Goal: Communication & Community: Answer question/provide support

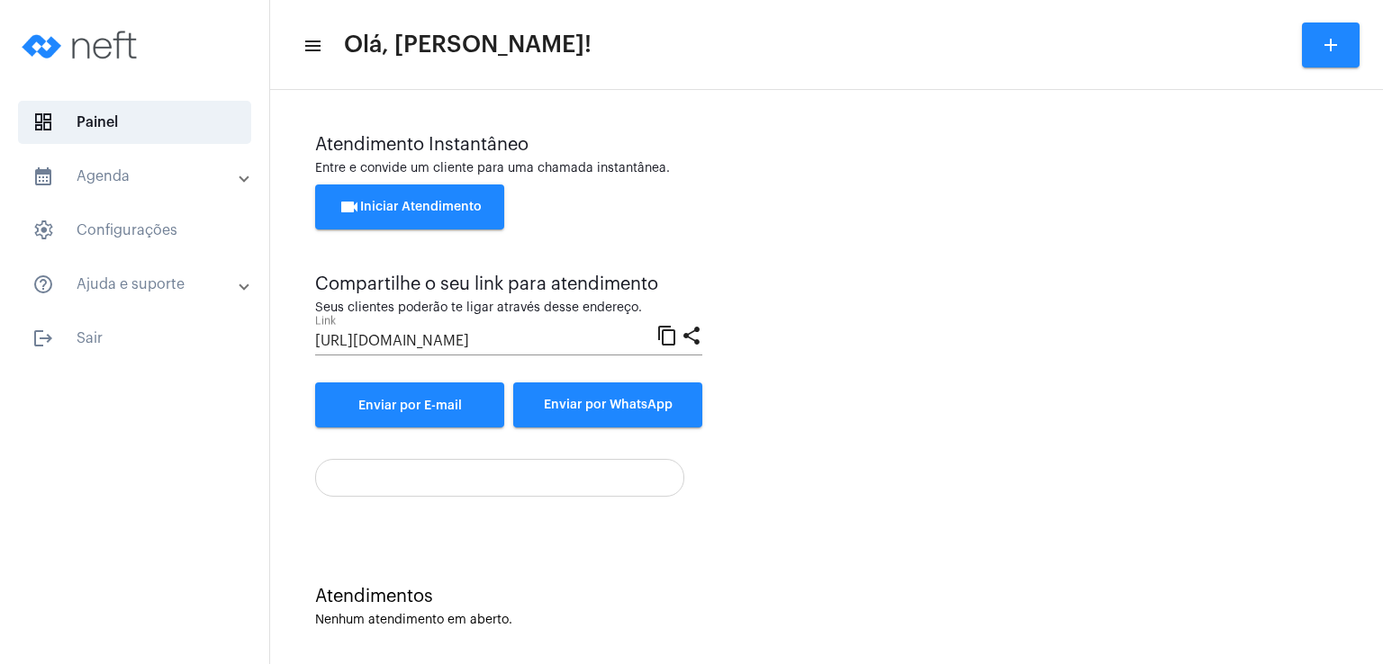
click at [428, 199] on button "videocam Iniciar Atendimento" at bounding box center [409, 207] width 189 height 45
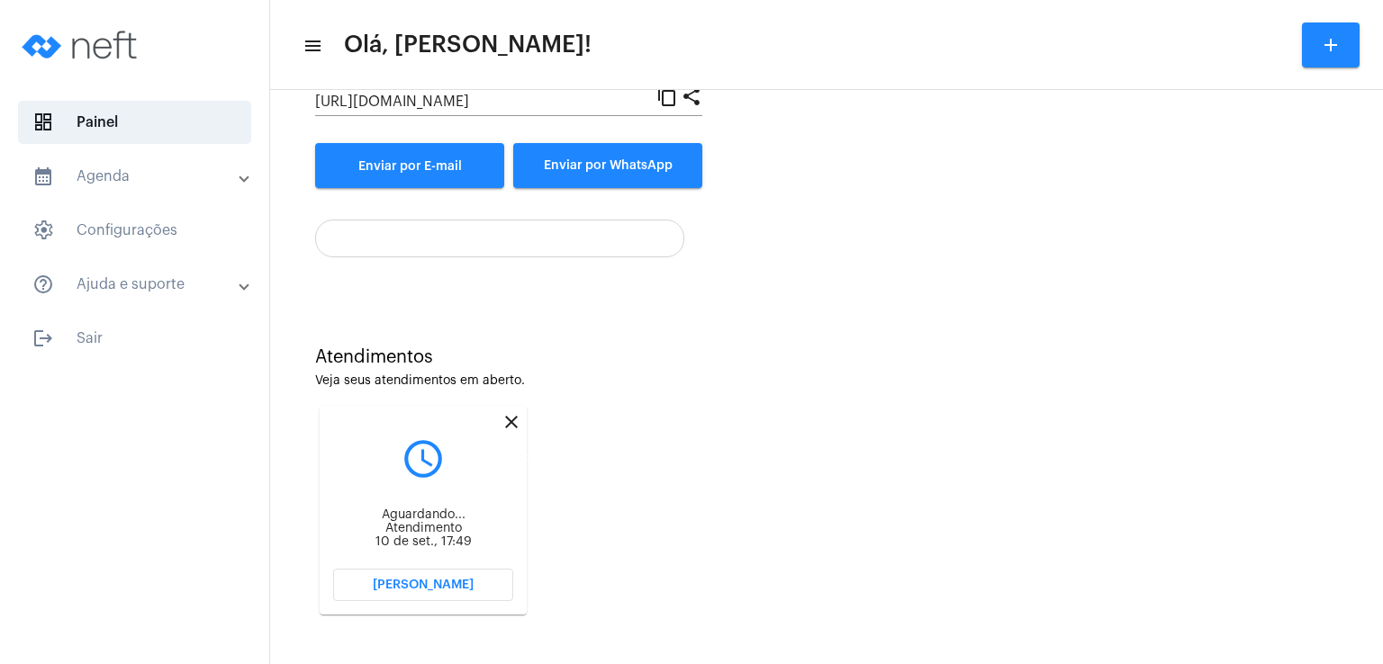
click at [509, 421] on mat-icon "close" at bounding box center [511, 422] width 22 height 22
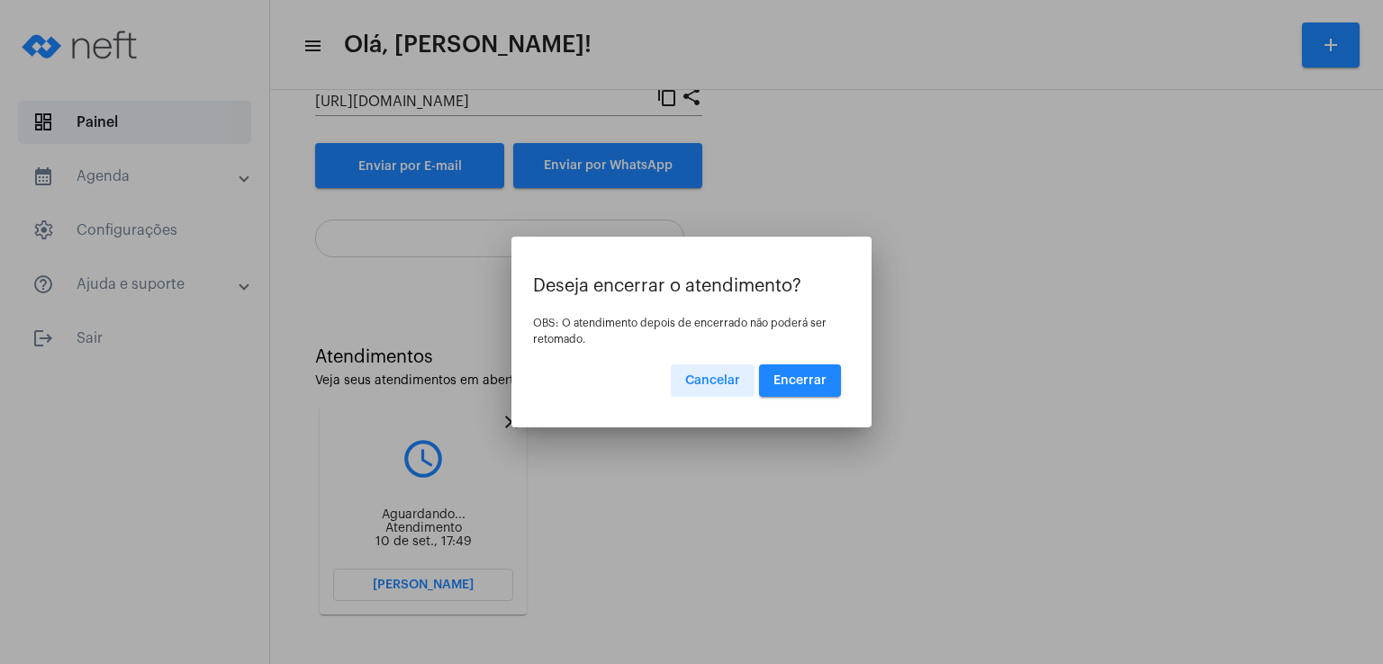
click at [794, 383] on span "Encerrar" at bounding box center [799, 380] width 53 height 13
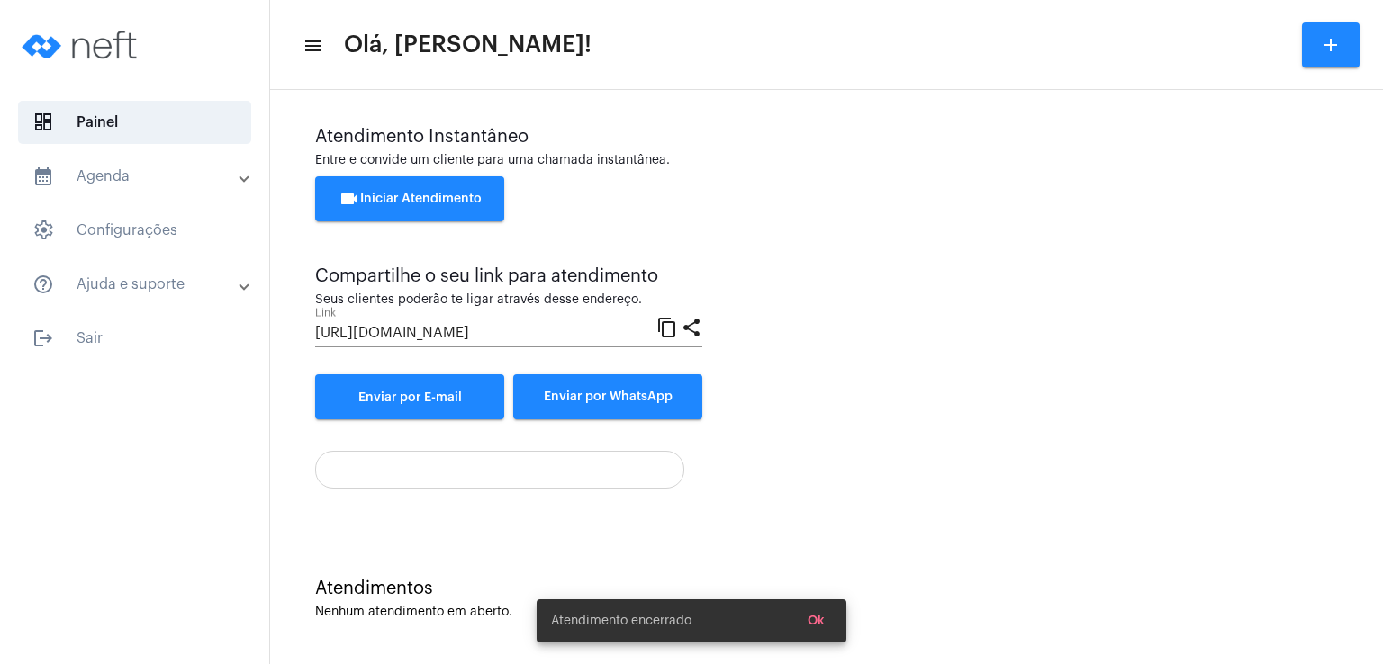
scroll to position [8, 0]
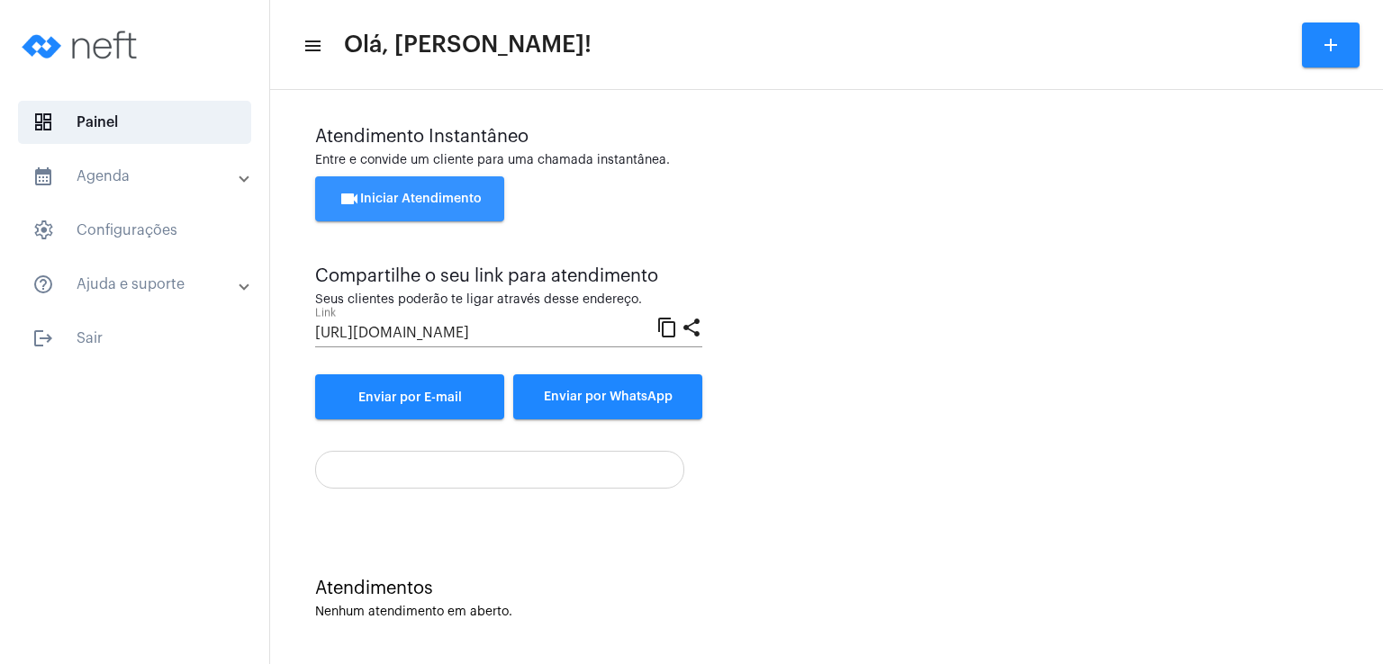
click at [451, 209] on button "videocam Iniciar Atendimento" at bounding box center [409, 198] width 189 height 45
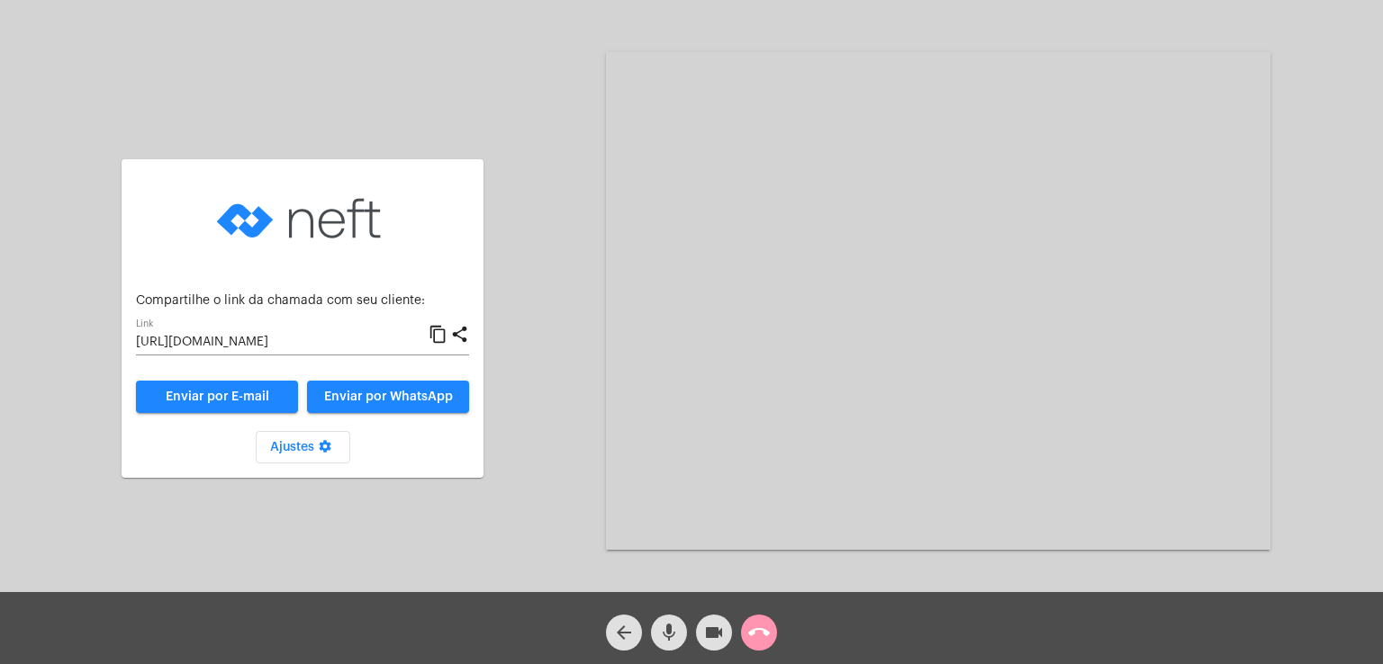
click at [349, 392] on span "Enviar por WhatsApp" at bounding box center [388, 397] width 129 height 13
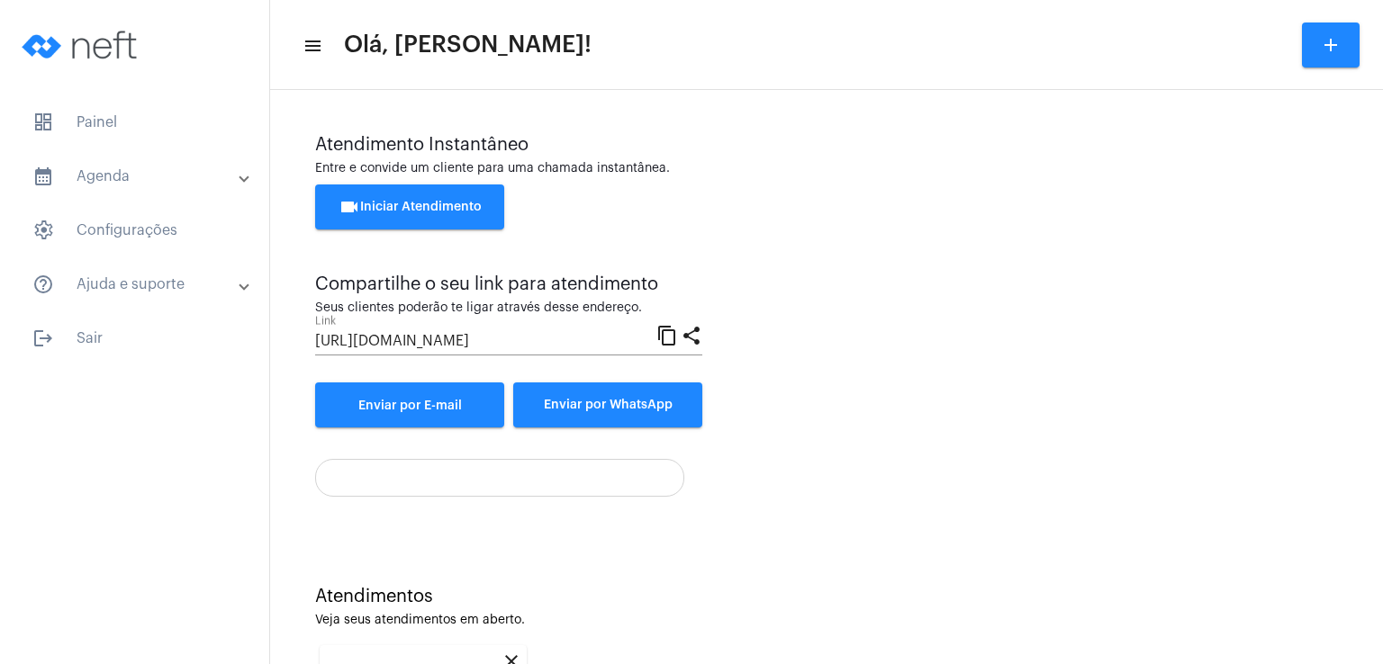
scroll to position [240, 0]
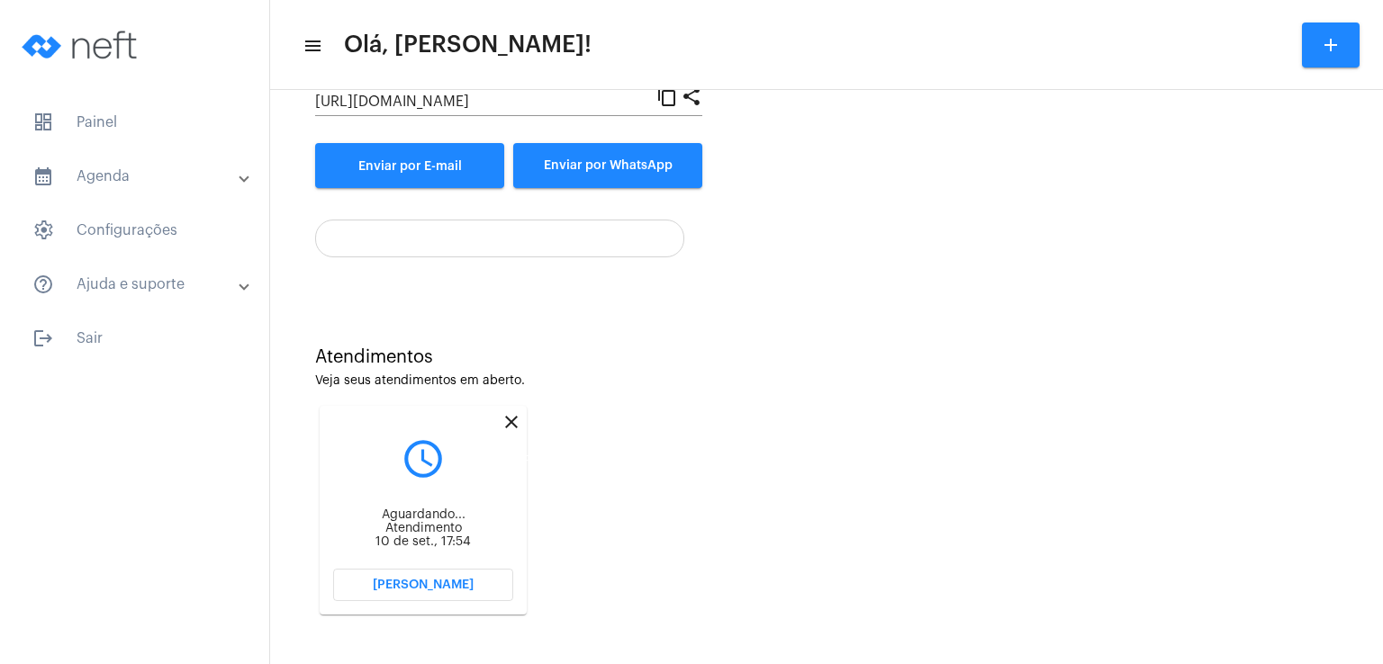
click at [510, 421] on mat-icon "close" at bounding box center [511, 422] width 22 height 22
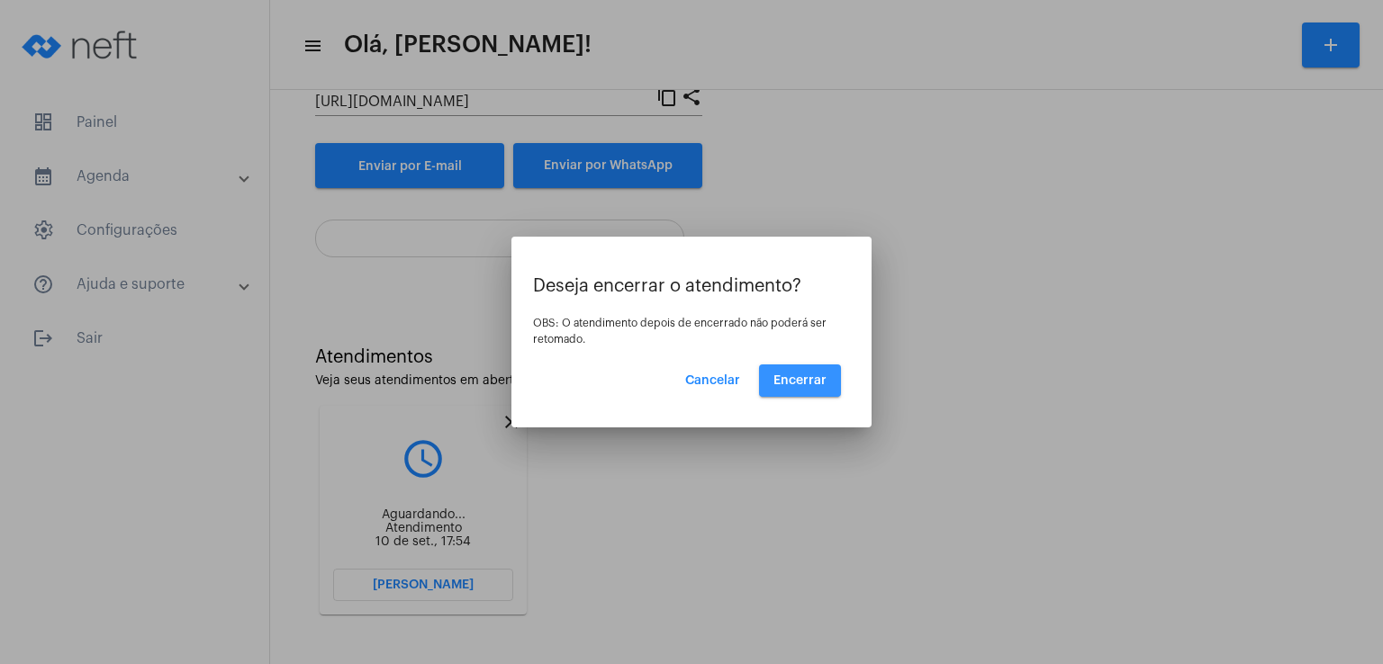
click at [818, 383] on span "Encerrar" at bounding box center [799, 380] width 53 height 13
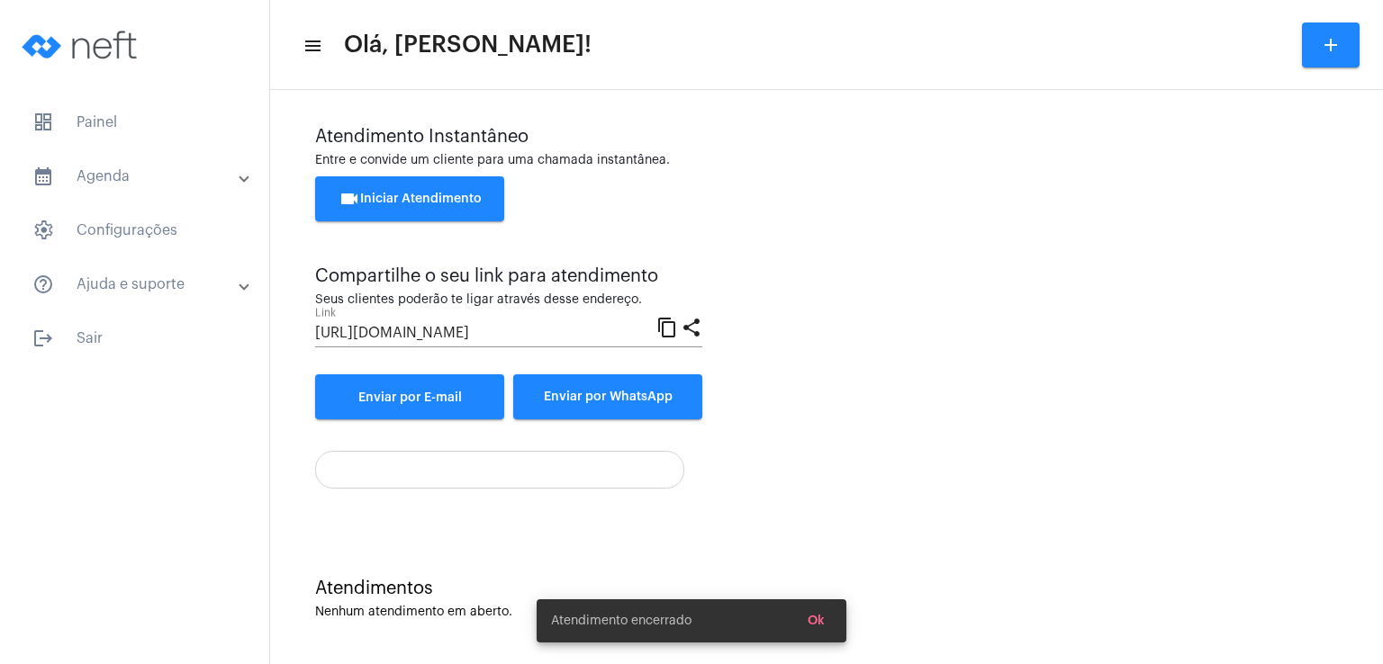
scroll to position [8, 0]
click at [414, 195] on span "videocam Iniciar Atendimento" at bounding box center [409, 199] width 143 height 13
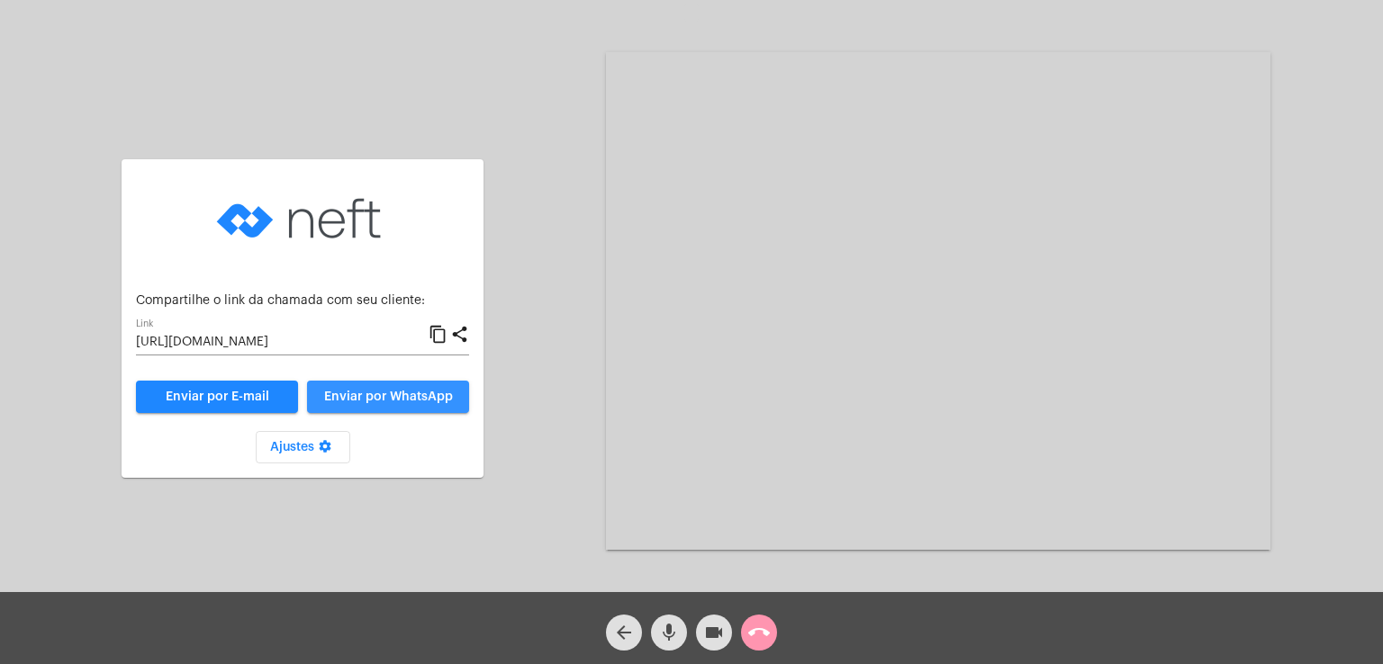
click at [411, 397] on span "Enviar por WhatsApp" at bounding box center [388, 397] width 129 height 13
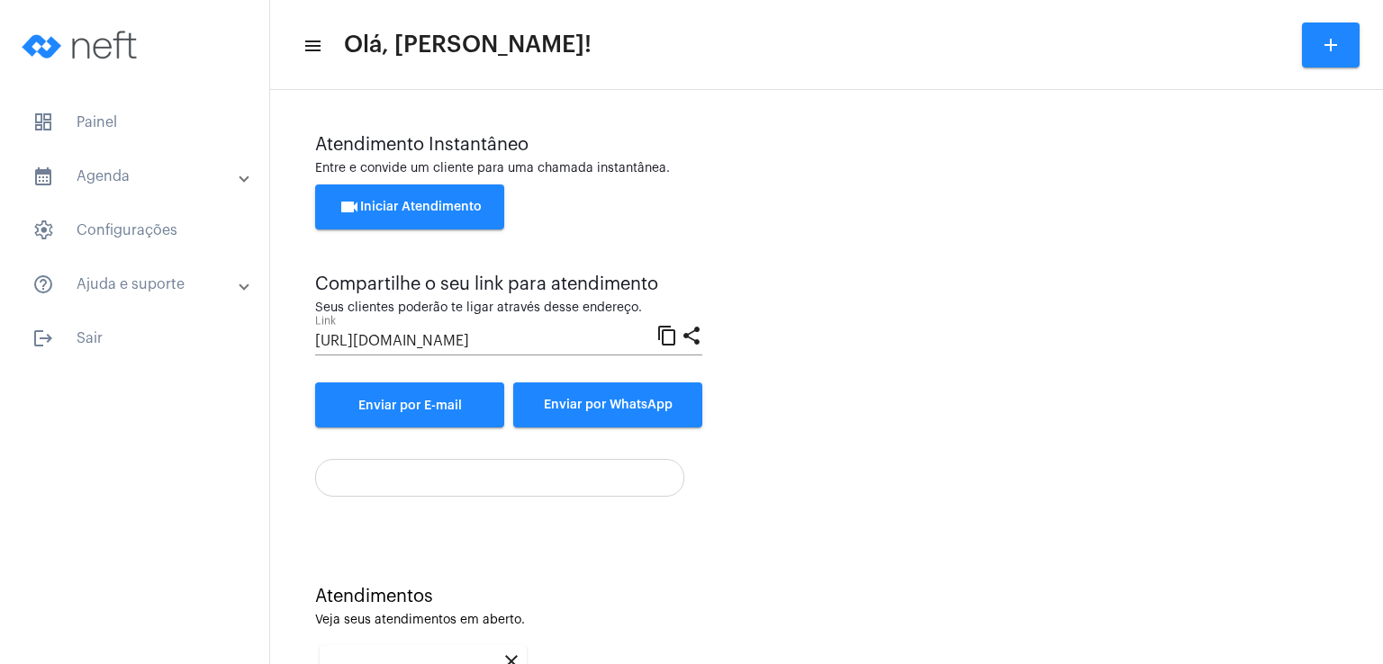
scroll to position [240, 0]
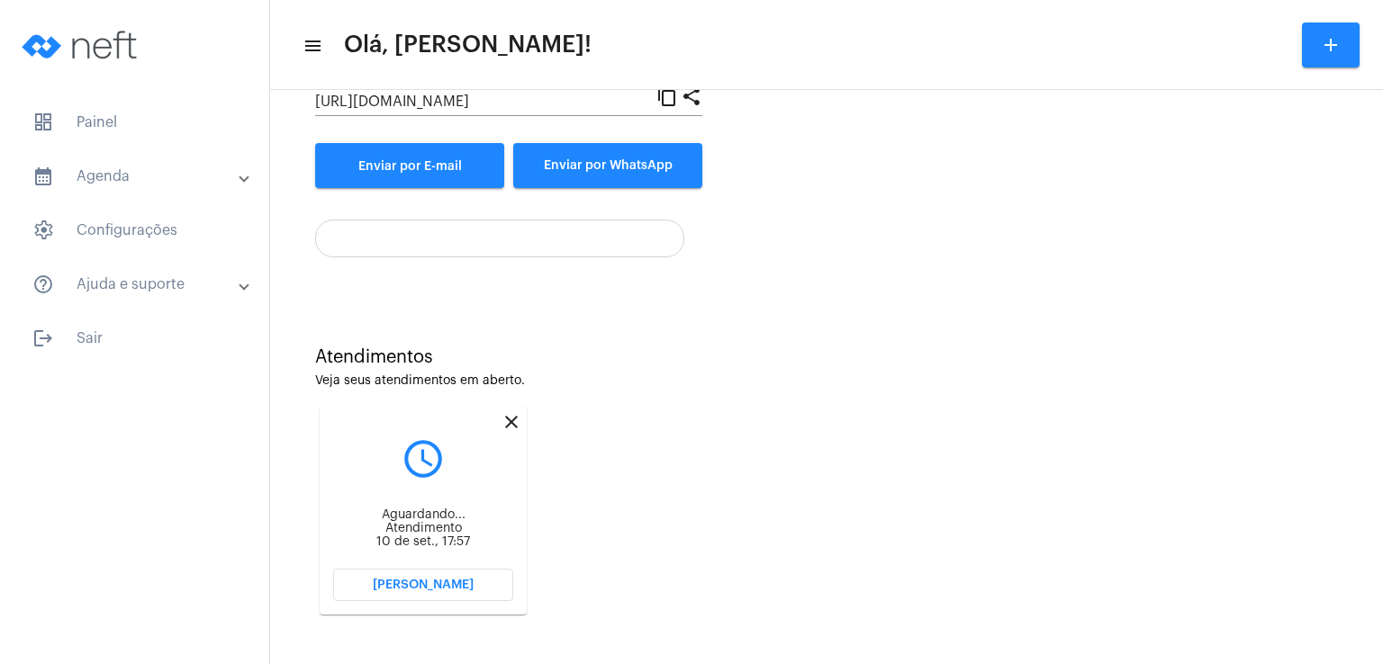
click at [512, 427] on mat-icon "close" at bounding box center [511, 422] width 22 height 22
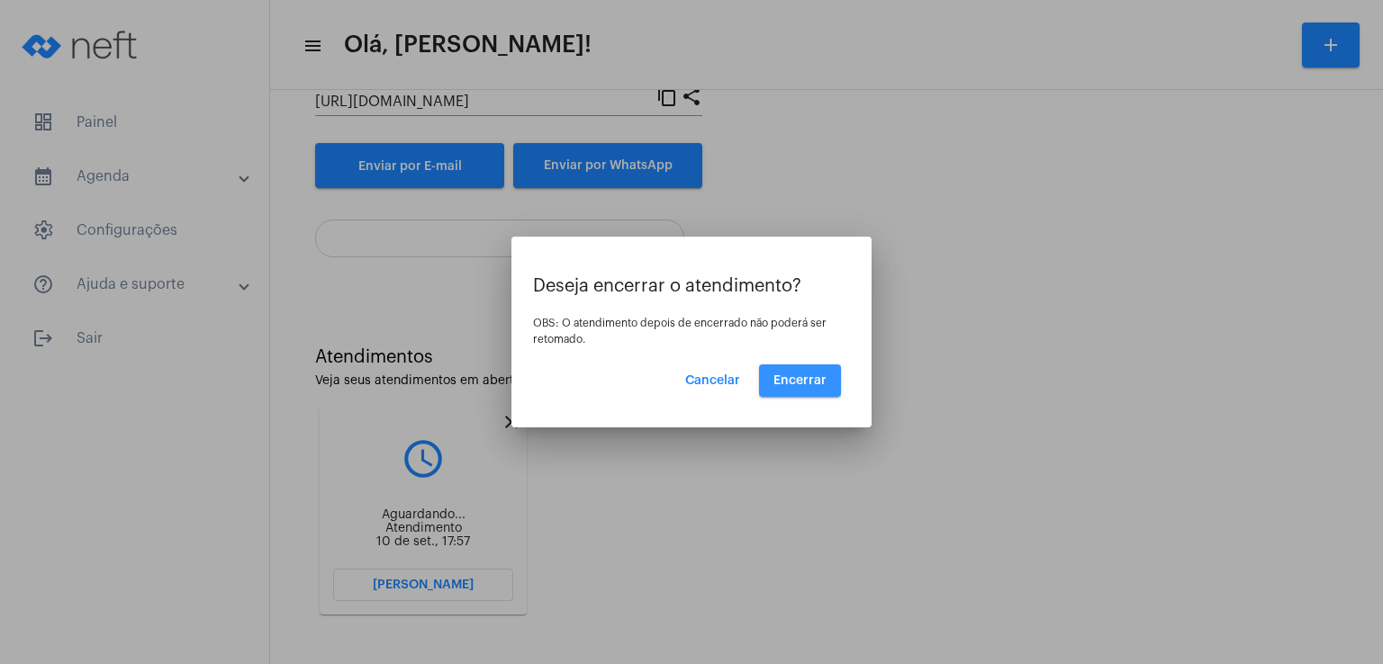
click at [814, 383] on span "Encerrar" at bounding box center [799, 380] width 53 height 13
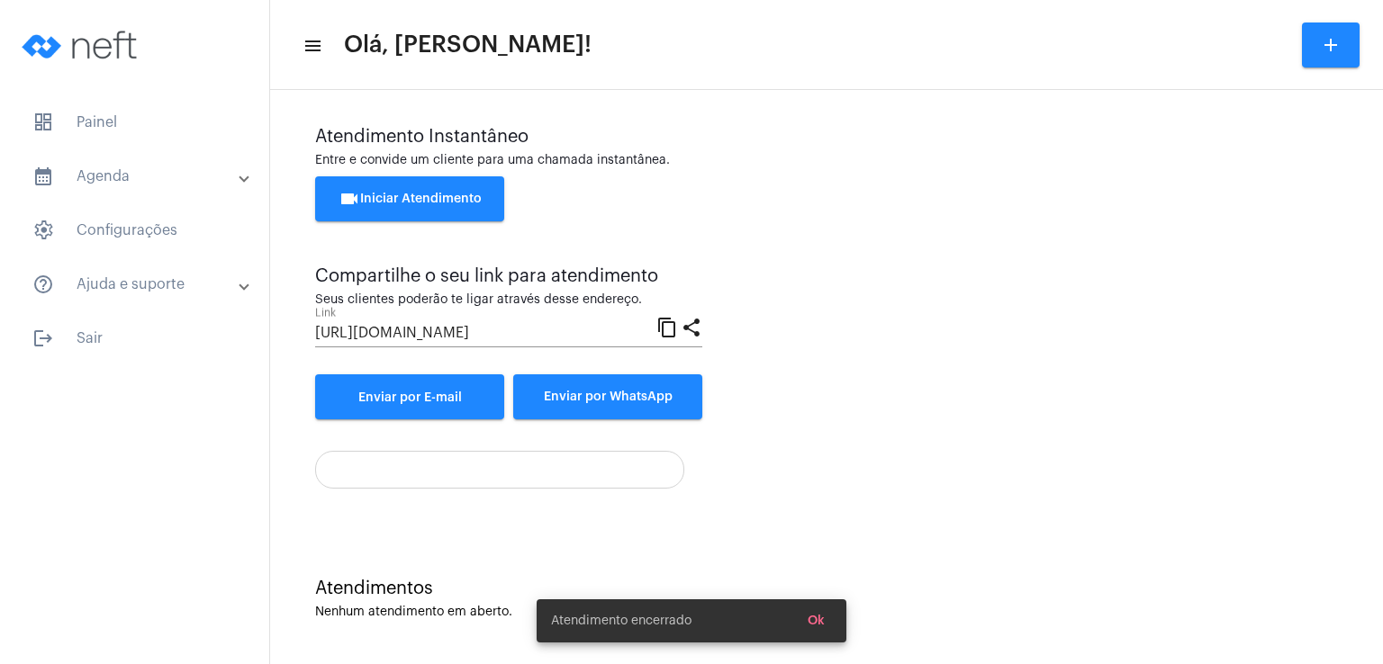
scroll to position [8, 0]
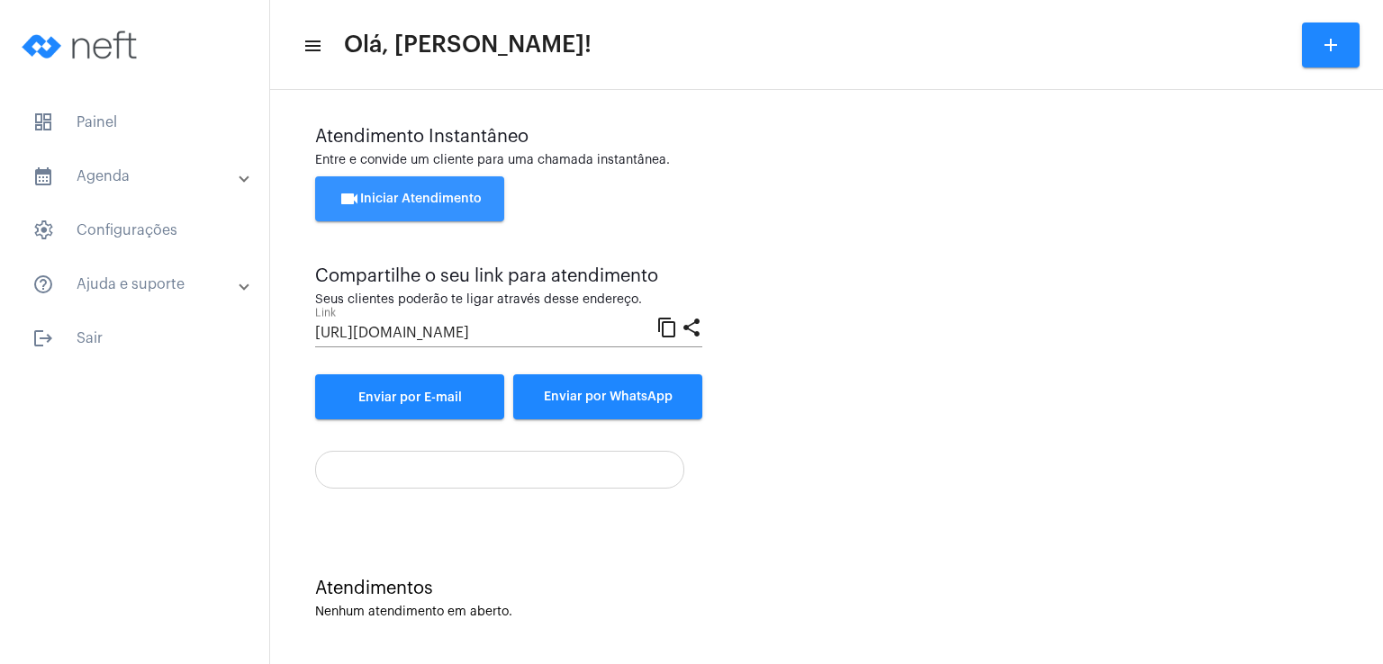
click at [425, 198] on span "videocam Iniciar Atendimento" at bounding box center [409, 199] width 143 height 13
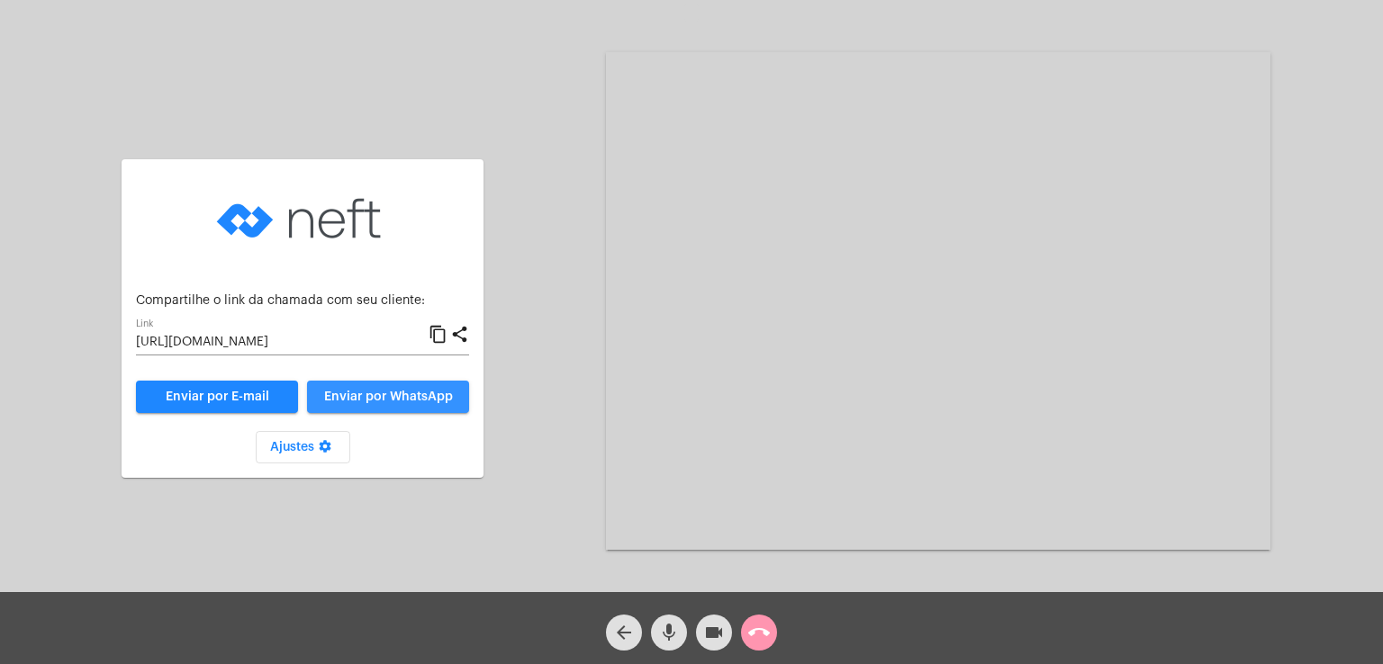
click at [407, 387] on button "Enviar por WhatsApp" at bounding box center [388, 397] width 162 height 32
